Goal: Task Accomplishment & Management: Manage account settings

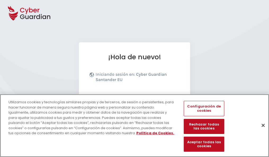
scroll to position [65, 0]
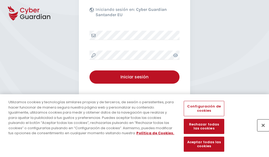
click at [260, 131] on button "Cerrar" at bounding box center [263, 125] width 12 height 12
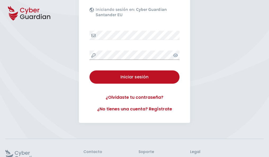
scroll to position [103, 0]
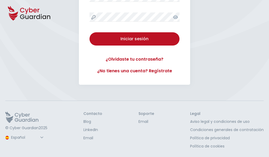
click at [89, 32] on button "Iniciar sesión" at bounding box center [134, 38] width 90 height 13
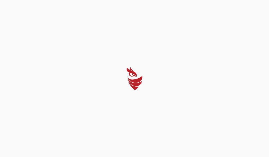
scroll to position [0, 0]
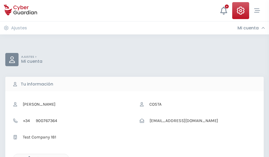
click at [28, 156] on icon "button" at bounding box center [28, 158] width 4 height 4
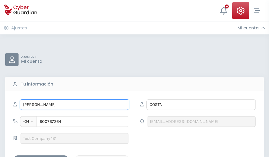
click at [74, 105] on input "MODESTA" at bounding box center [74, 104] width 109 height 11
type input "M"
type input "Herminio"
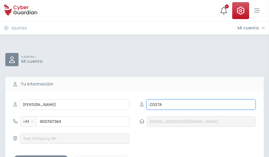
click at [201, 105] on input "COSTA" at bounding box center [200, 104] width 109 height 11
type input "C"
type input "Gelabert"
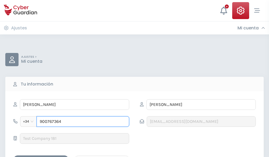
click at [83, 121] on input "900767364" at bounding box center [83, 121] width 93 height 11
type input "9"
type input "954008986"
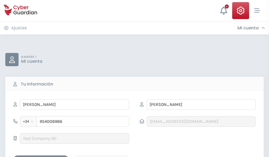
click at [41, 157] on div "Guardar cambios" at bounding box center [41, 160] width 48 height 7
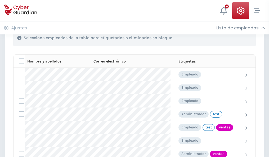
scroll to position [240, 0]
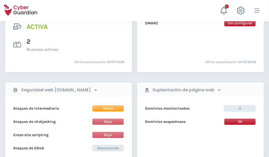
scroll to position [538, 0]
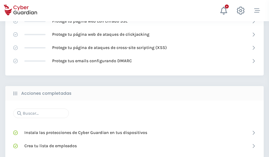
scroll to position [353, 0]
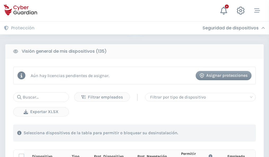
scroll to position [468, 0]
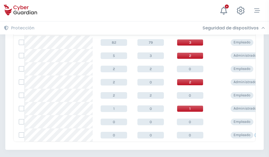
scroll to position [246, 0]
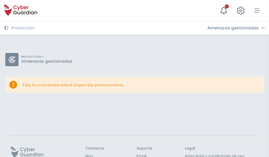
scroll to position [34, 0]
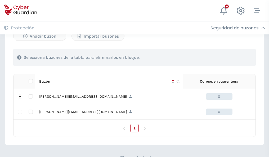
scroll to position [230, 0]
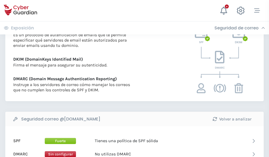
scroll to position [286, 0]
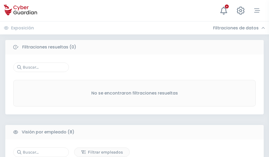
scroll to position [451, 0]
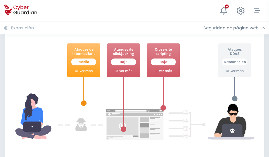
scroll to position [288, 0]
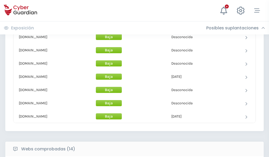
scroll to position [516, 0]
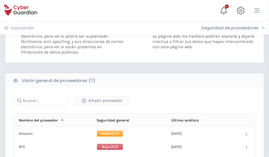
scroll to position [354, 0]
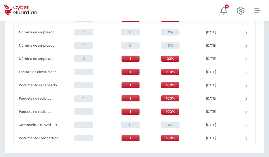
scroll to position [549, 0]
